Goal: Task Accomplishment & Management: Use online tool/utility

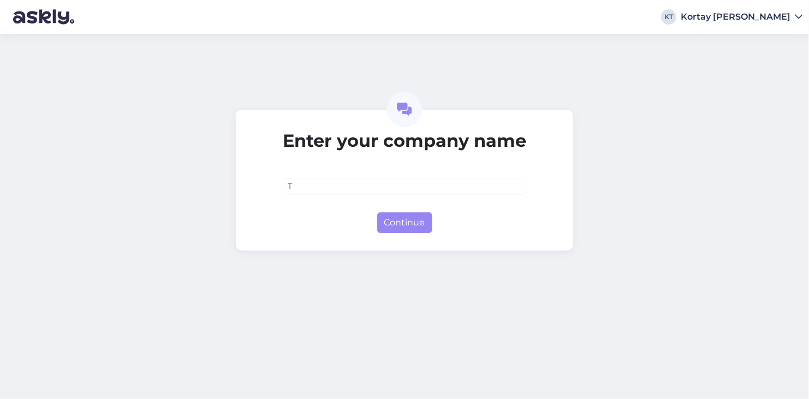
type input "TG"
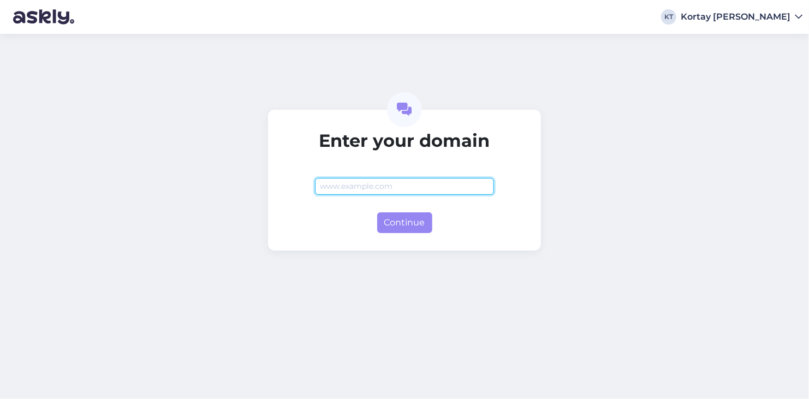
paste input "[DOMAIN_NAME]"
type input "[DOMAIN_NAME]"
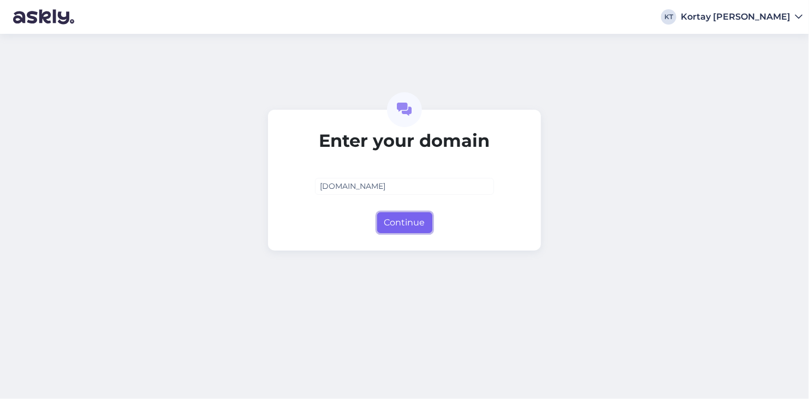
click at [414, 222] on button "Continue" at bounding box center [404, 222] width 55 height 21
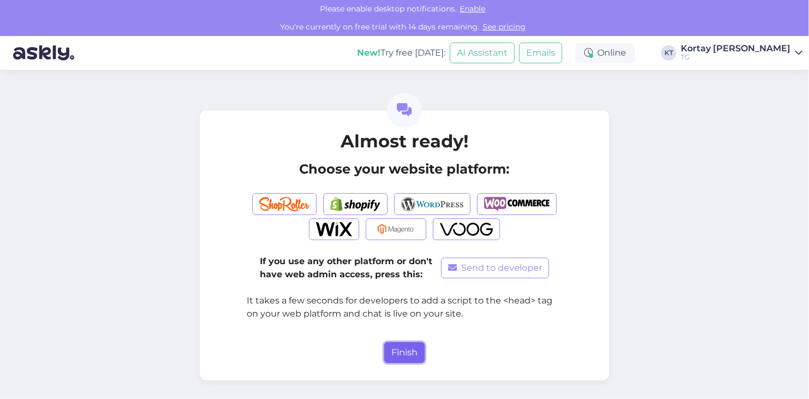
click at [400, 350] on button "Finish" at bounding box center [404, 352] width 40 height 21
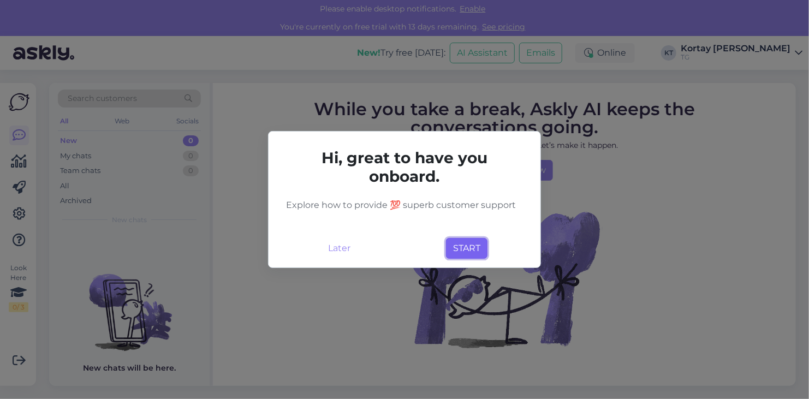
click at [467, 243] on button "START" at bounding box center [466, 248] width 41 height 21
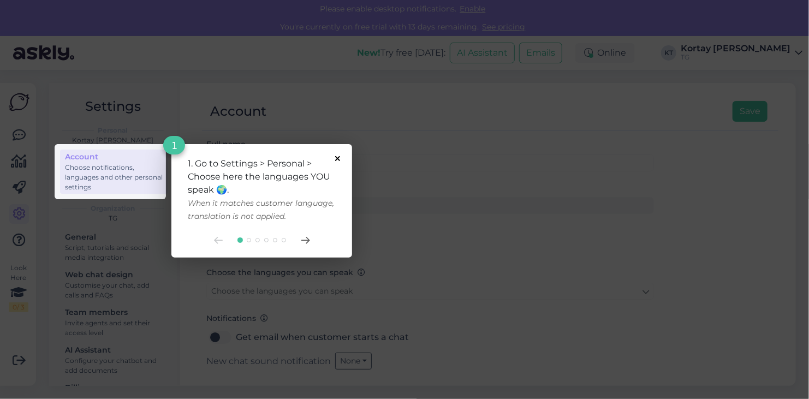
click at [337, 157] on icon at bounding box center [337, 158] width 5 height 5
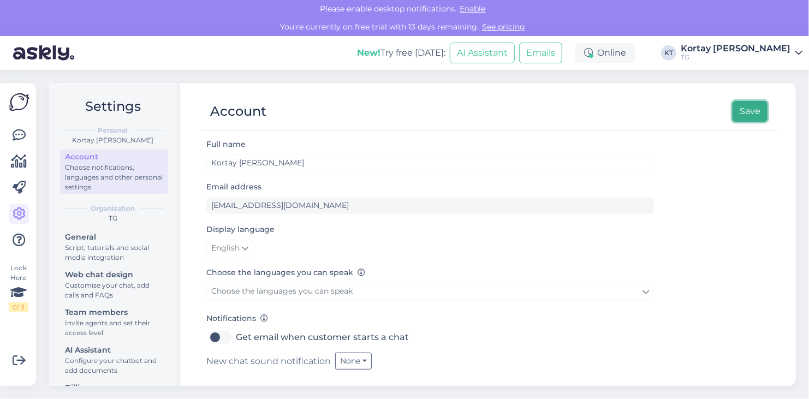
click at [748, 109] on button "Save" at bounding box center [750, 111] width 35 height 21
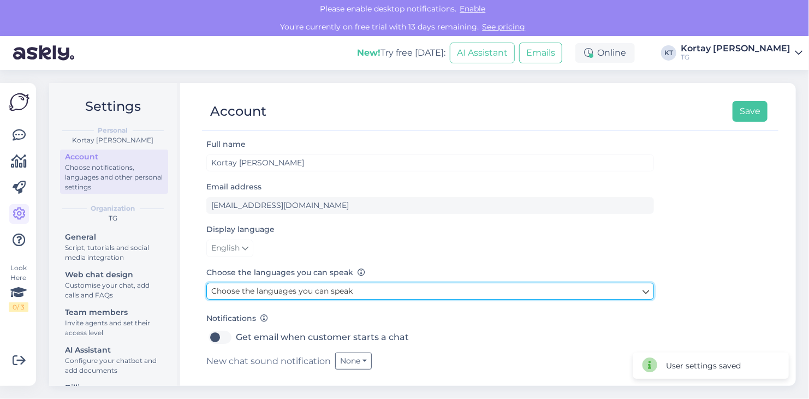
click at [317, 292] on span "Choose the languages you can speak" at bounding box center [281, 291] width 141 height 10
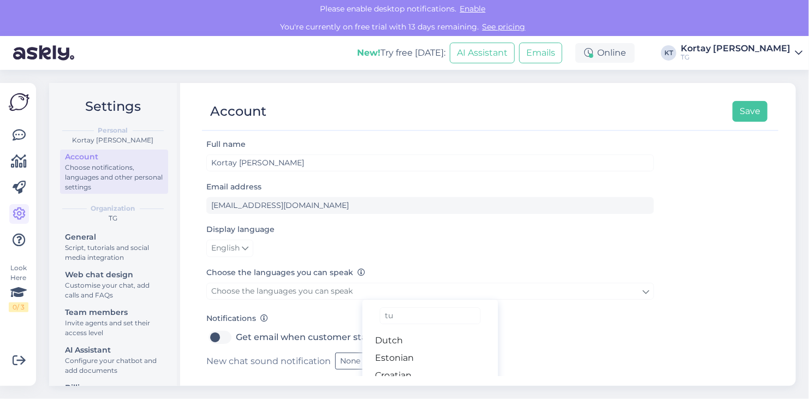
type input "tur"
click at [396, 340] on link "Turkish" at bounding box center [430, 340] width 136 height 17
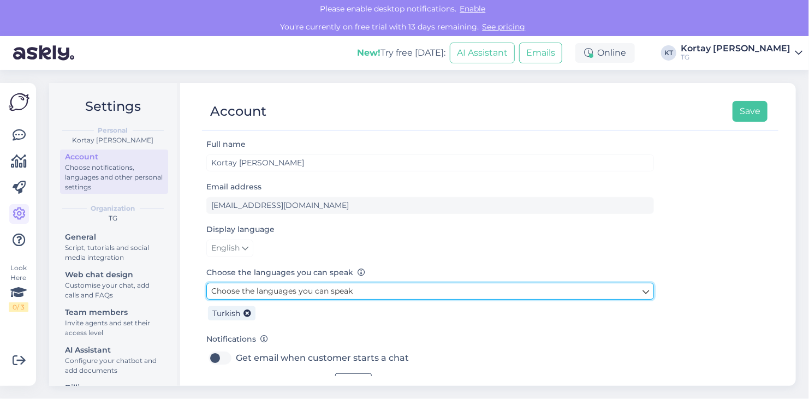
scroll to position [46, 0]
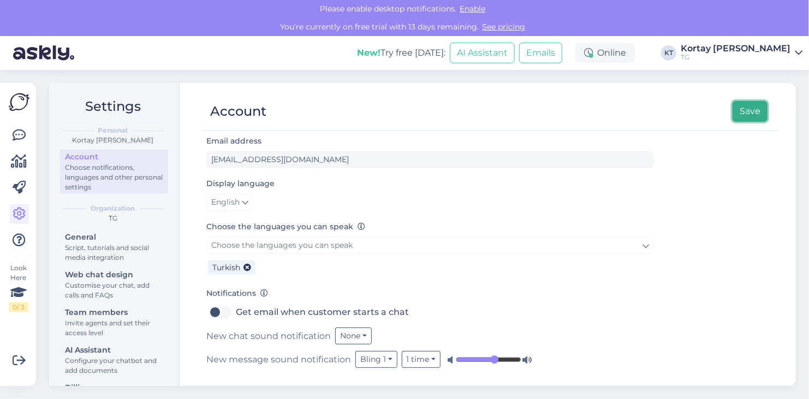
click at [734, 114] on button "Save" at bounding box center [750, 111] width 35 height 21
click at [747, 110] on button "Save" at bounding box center [750, 111] width 35 height 21
click at [22, 136] on icon at bounding box center [19, 135] width 13 height 13
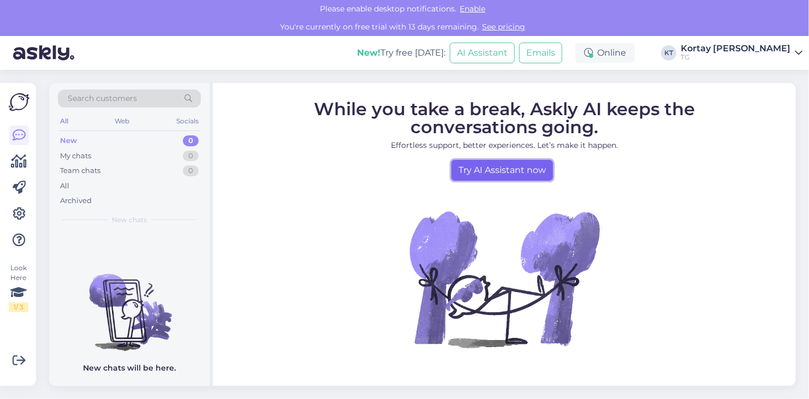
click at [477, 167] on link "Try AI Assistant now" at bounding box center [502, 170] width 102 height 21
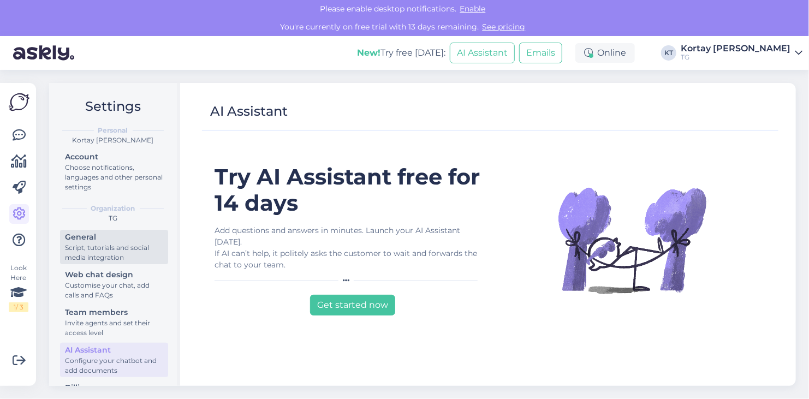
scroll to position [39, 0]
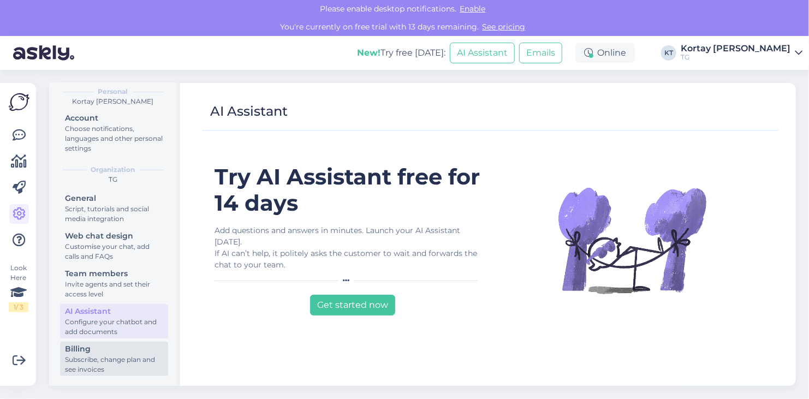
click at [93, 352] on div "Billing" at bounding box center [114, 348] width 98 height 11
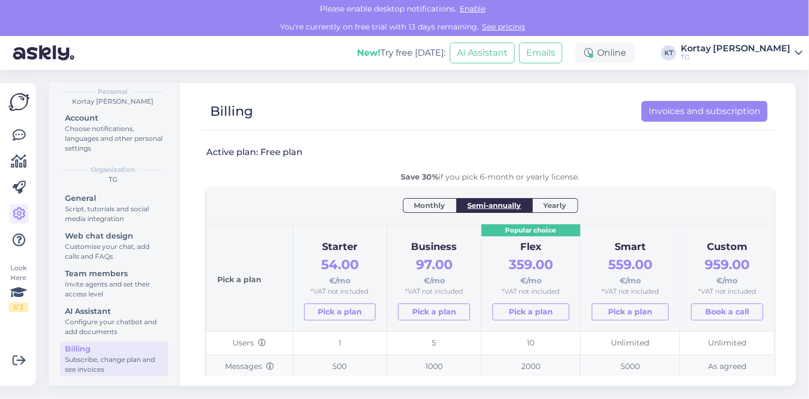
click at [495, 26] on link "See pricing" at bounding box center [504, 27] width 50 height 10
click at [435, 206] on span "Monthly" at bounding box center [429, 205] width 31 height 11
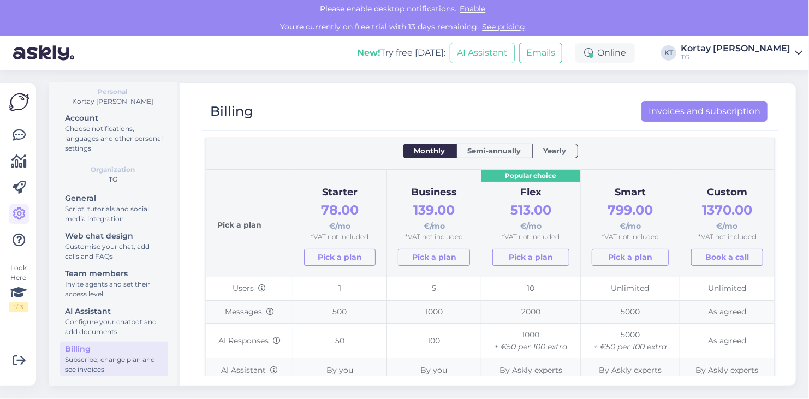
scroll to position [109, 0]
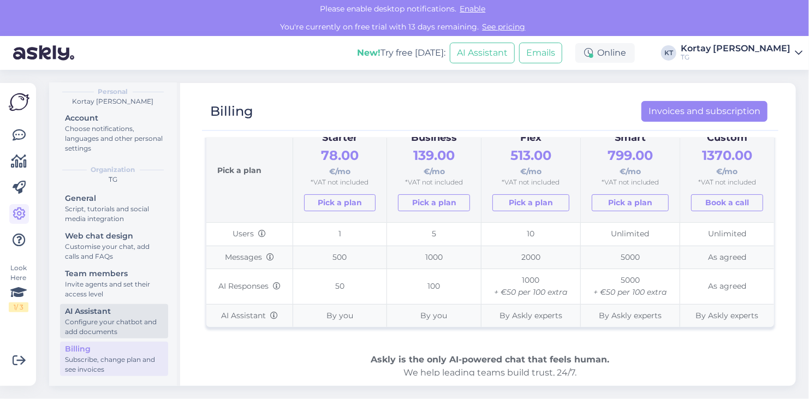
click at [102, 324] on div "Configure your chatbot and add documents" at bounding box center [114, 327] width 98 height 20
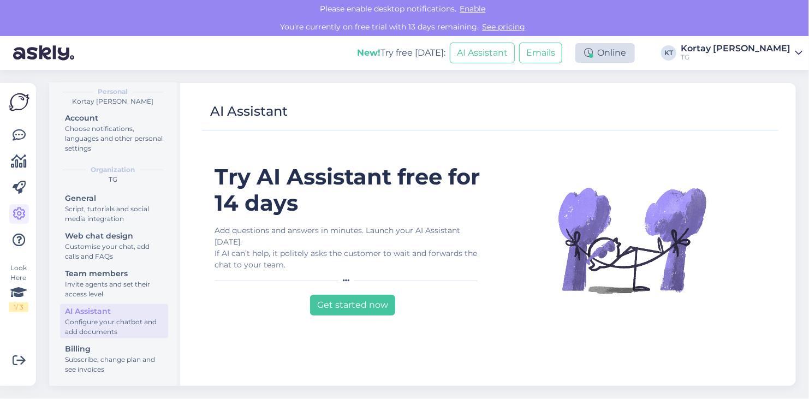
click at [635, 50] on div "Online" at bounding box center [605, 53] width 60 height 20
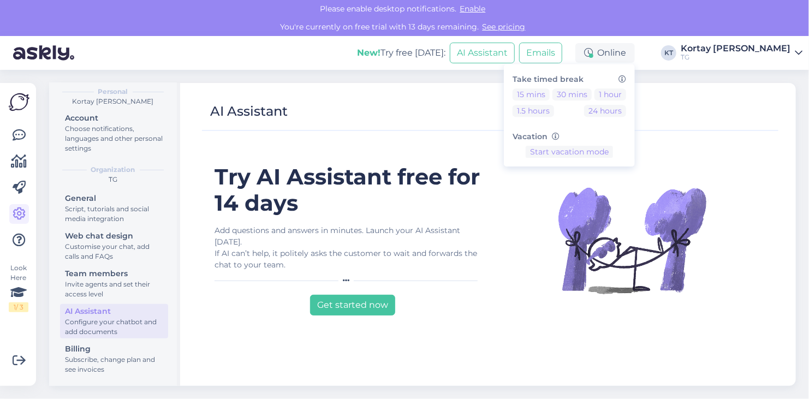
click at [724, 90] on div "AI Assistant Try AI Assistant free for 14 days Add questions and answers in min…" at bounding box center [490, 234] width 611 height 303
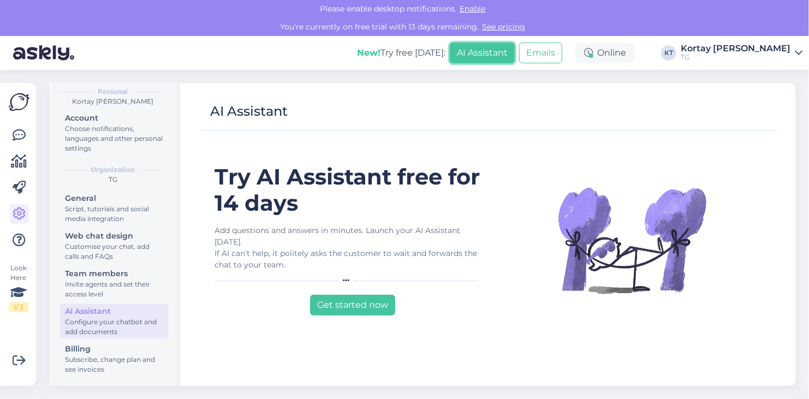
click at [515, 52] on button "AI Assistant" at bounding box center [482, 53] width 65 height 21
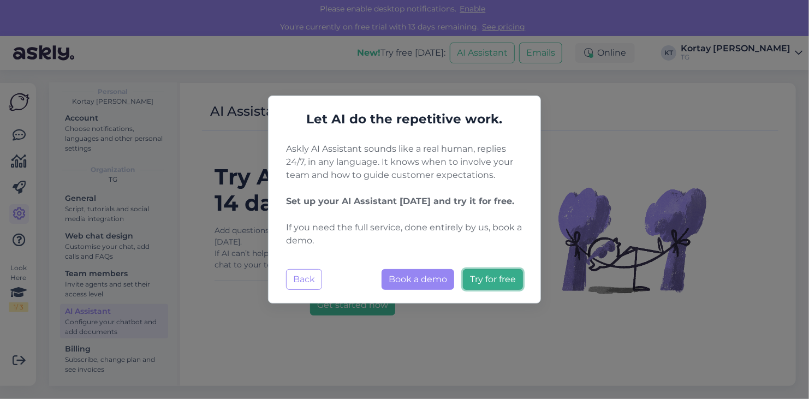
click at [496, 277] on span "Try for free" at bounding box center [493, 279] width 46 height 10
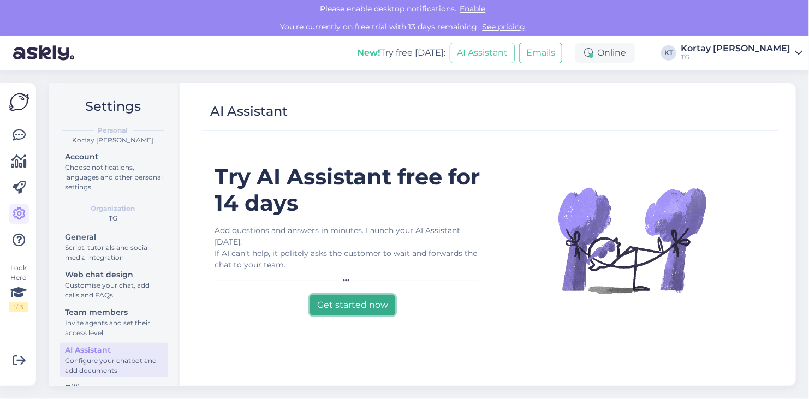
click at [348, 305] on button "Get started now" at bounding box center [352, 305] width 85 height 21
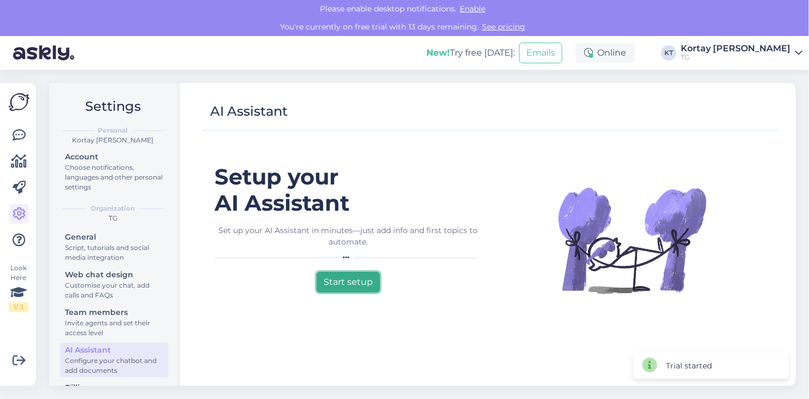
click at [353, 281] on button "Start setup" at bounding box center [348, 282] width 63 height 21
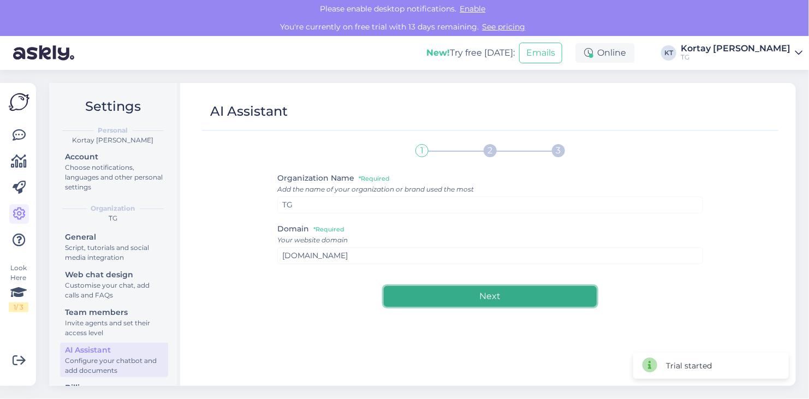
click at [484, 295] on button "Next" at bounding box center [490, 296] width 213 height 21
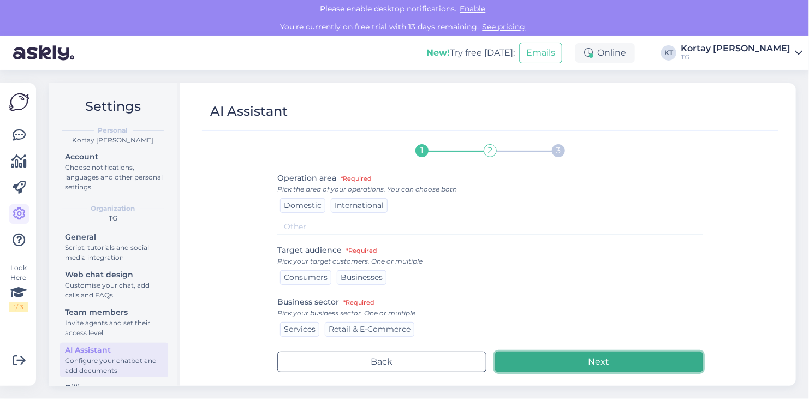
click at [604, 360] on button "Next" at bounding box center [599, 362] width 209 height 21
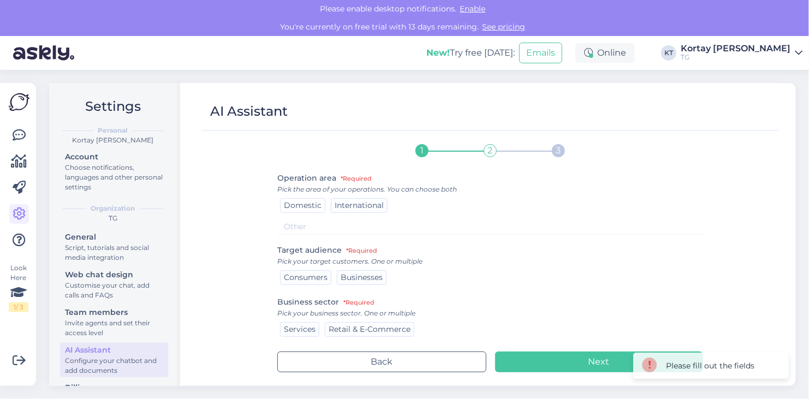
click at [296, 201] on span "Domestic" at bounding box center [303, 205] width 38 height 10
click at [316, 275] on span "Consumers" at bounding box center [306, 277] width 44 height 10
click at [306, 329] on span "Services" at bounding box center [300, 329] width 32 height 10
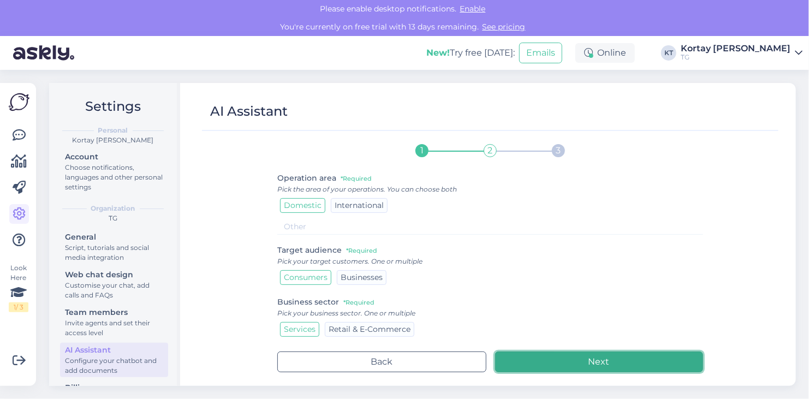
click at [620, 362] on button "Next" at bounding box center [599, 362] width 209 height 21
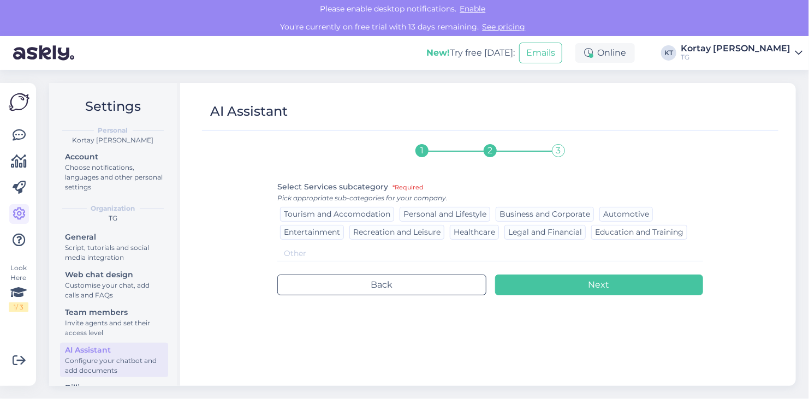
click at [635, 227] on span "Education and Training" at bounding box center [639, 232] width 88 height 10
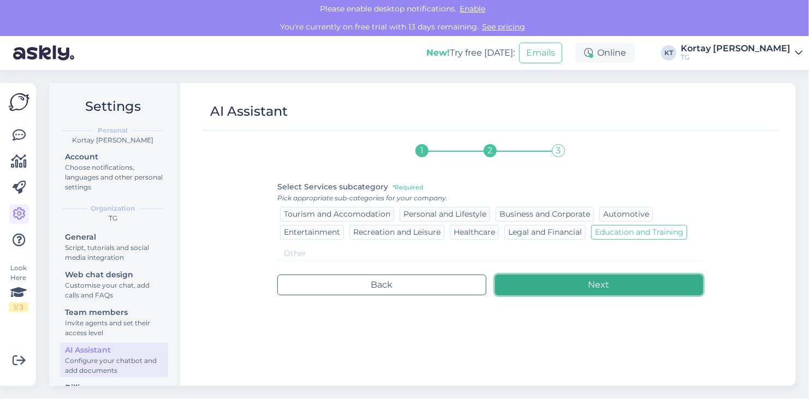
click at [582, 289] on button "Next" at bounding box center [599, 285] width 209 height 21
click at [591, 289] on button "Next" at bounding box center [599, 285] width 209 height 21
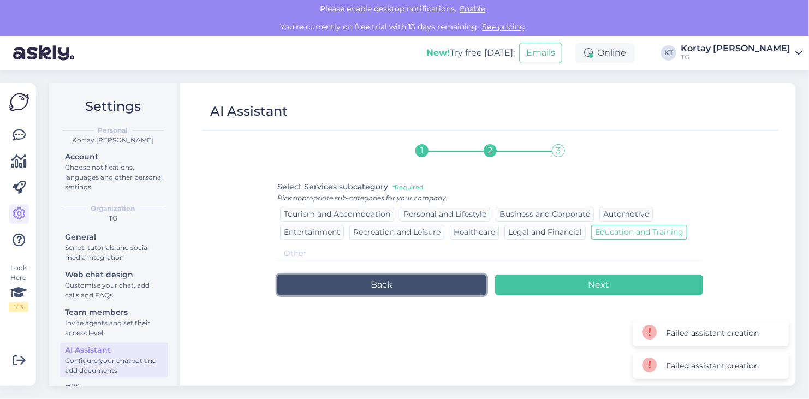
click at [357, 277] on button "Back" at bounding box center [381, 285] width 209 height 21
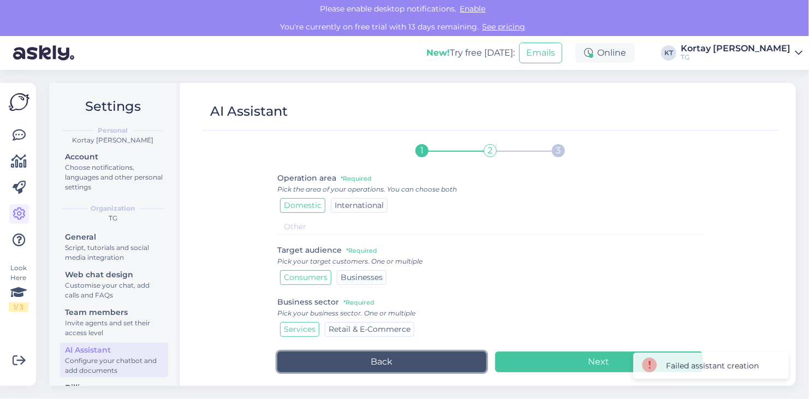
click at [371, 358] on button "Back" at bounding box center [381, 362] width 209 height 21
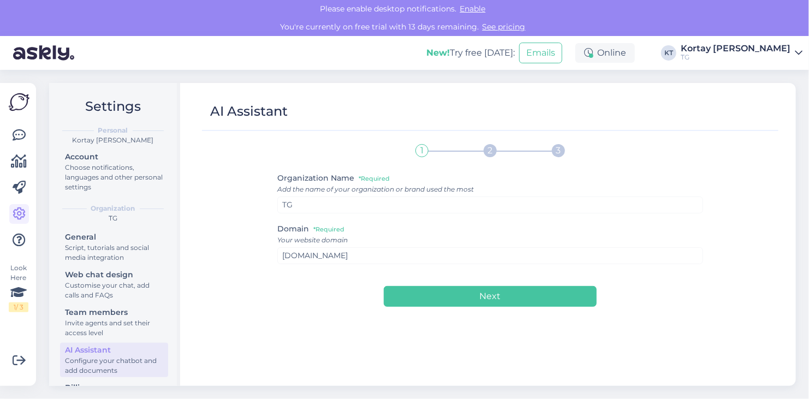
click at [338, 189] on div "Add the name of your organization or brand used the most" at bounding box center [490, 190] width 426 height 10
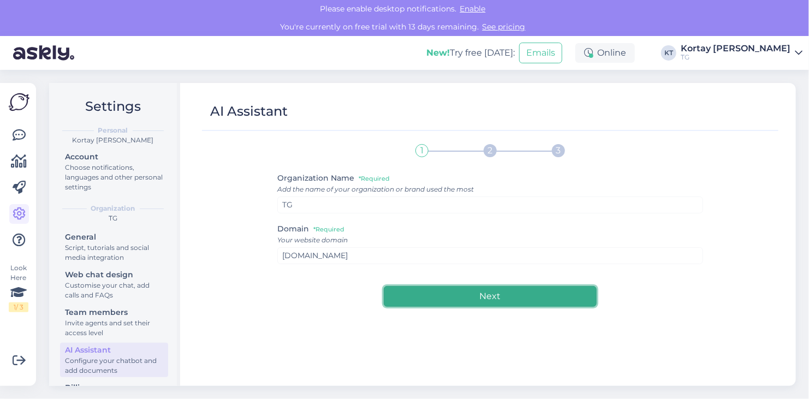
click at [483, 295] on button "Next" at bounding box center [490, 296] width 213 height 21
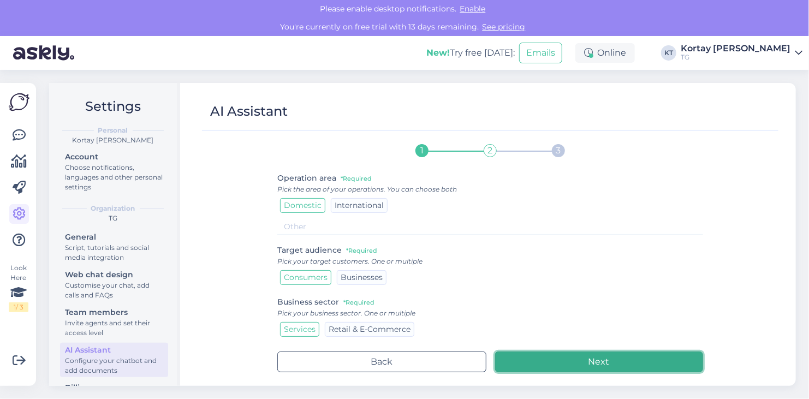
click at [589, 363] on button "Next" at bounding box center [599, 362] width 209 height 21
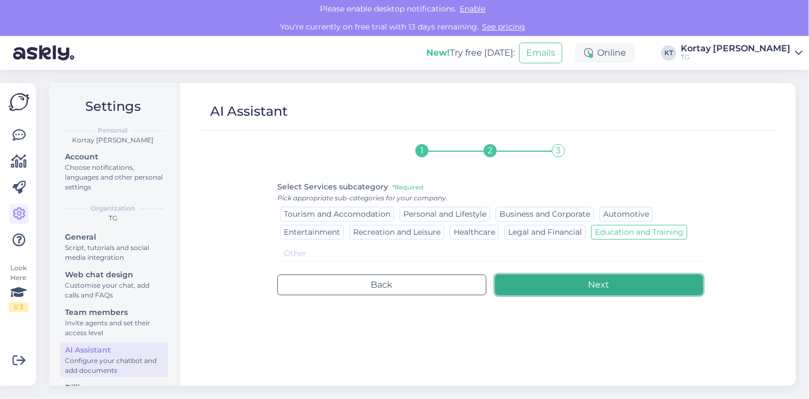
click at [611, 286] on button "Next" at bounding box center [599, 285] width 209 height 21
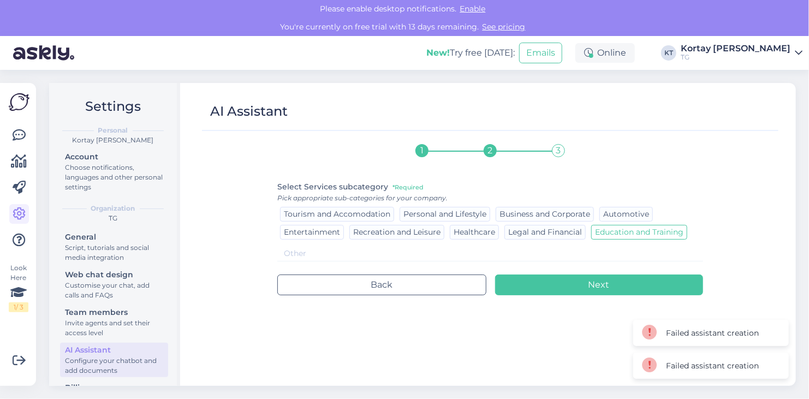
click at [316, 231] on span "Entertainment" at bounding box center [312, 232] width 56 height 10
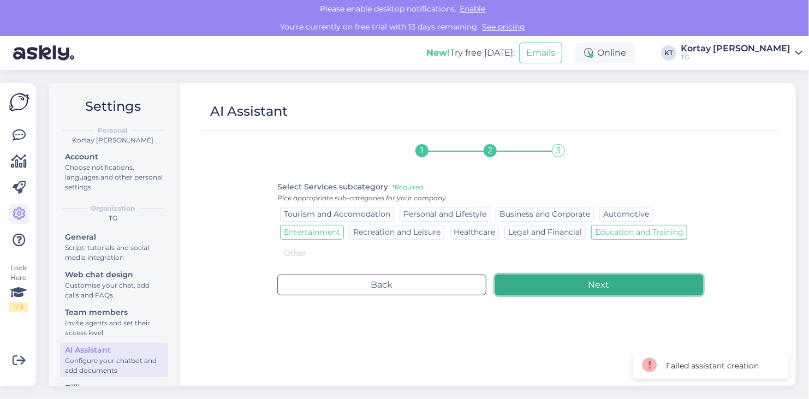
click at [609, 282] on button "Next" at bounding box center [599, 285] width 209 height 21
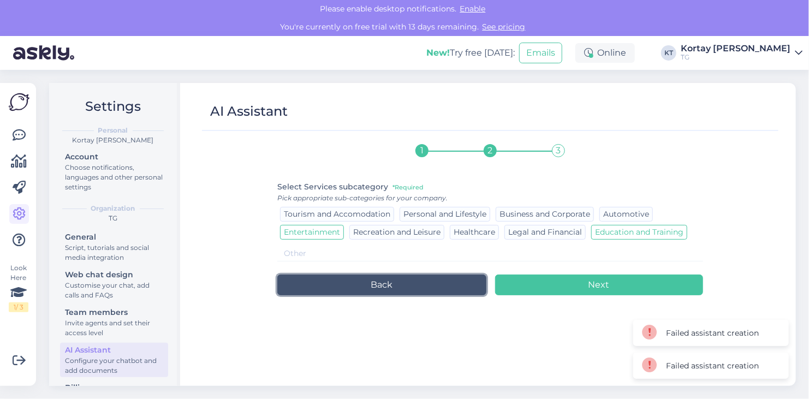
click at [390, 290] on button "Back" at bounding box center [381, 285] width 209 height 21
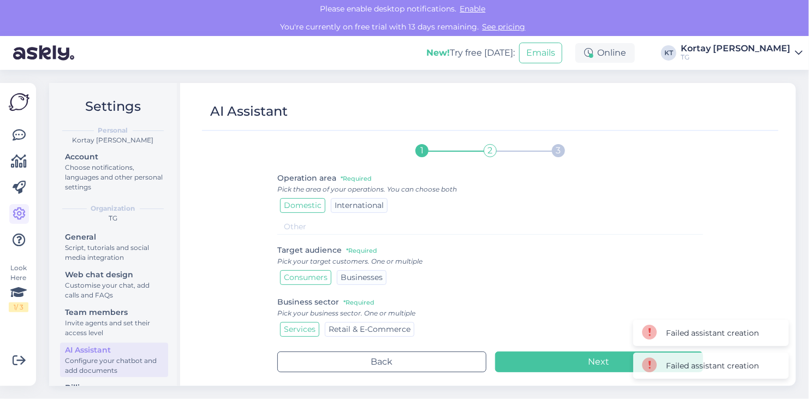
click at [382, 329] on span "Retail & E-Commerce" at bounding box center [370, 329] width 82 height 10
click at [349, 328] on span "Retail & E-Commerce" at bounding box center [370, 329] width 82 height 10
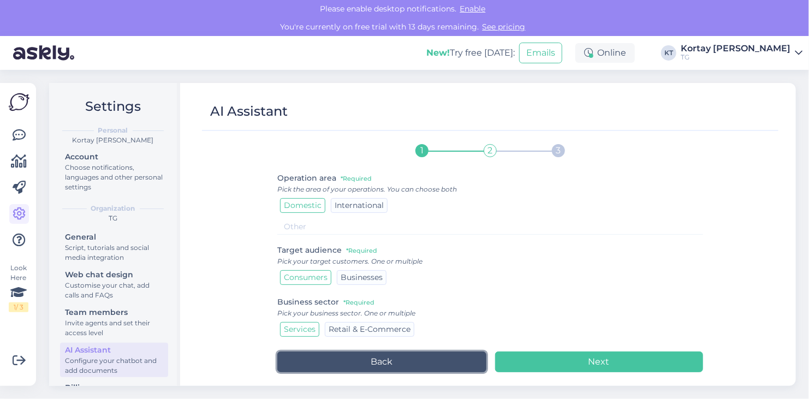
click at [439, 355] on button "Back" at bounding box center [381, 362] width 209 height 21
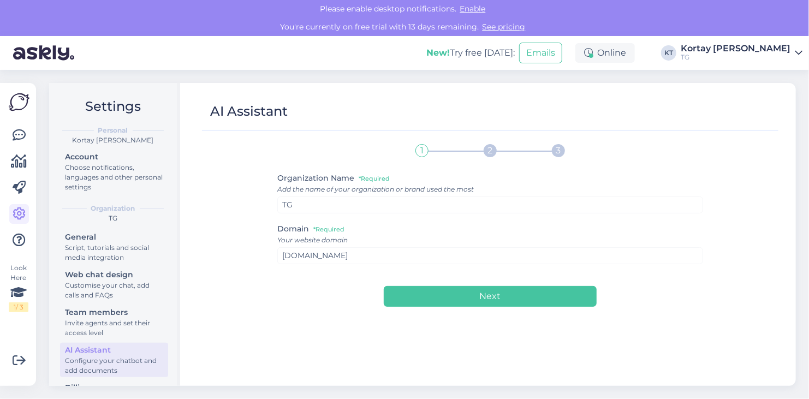
click at [334, 195] on div "Organization Name *Required Add the name of your organization or brand used the…" at bounding box center [490, 192] width 426 height 42
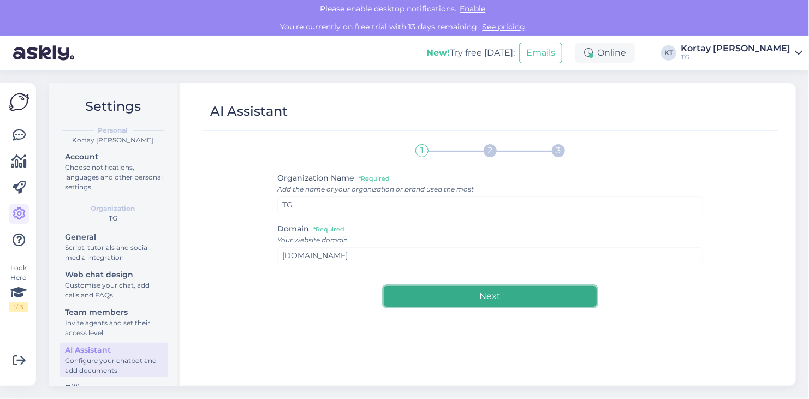
click at [526, 296] on button "Next" at bounding box center [490, 296] width 213 height 21
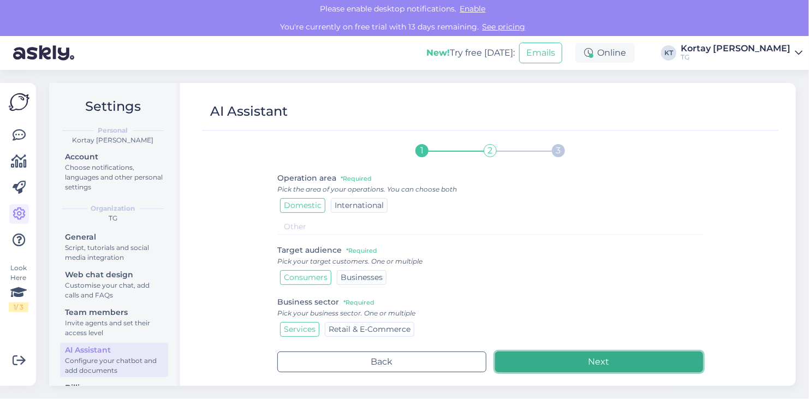
click at [587, 356] on button "Next" at bounding box center [599, 362] width 209 height 21
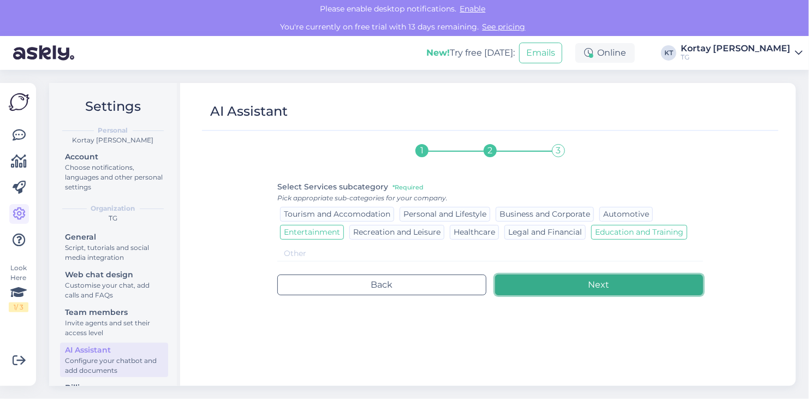
click at [598, 282] on button "Next" at bounding box center [599, 285] width 209 height 21
click at [599, 287] on button "Next" at bounding box center [599, 285] width 209 height 21
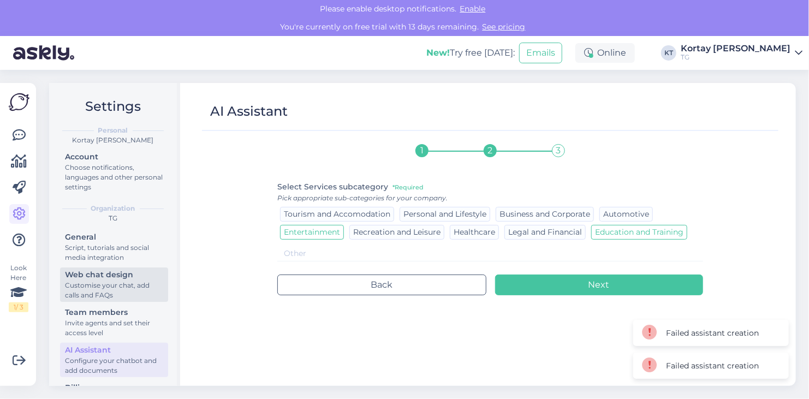
click at [109, 279] on div "Web chat design" at bounding box center [114, 274] width 98 height 11
